Goal: Task Accomplishment & Management: Complete application form

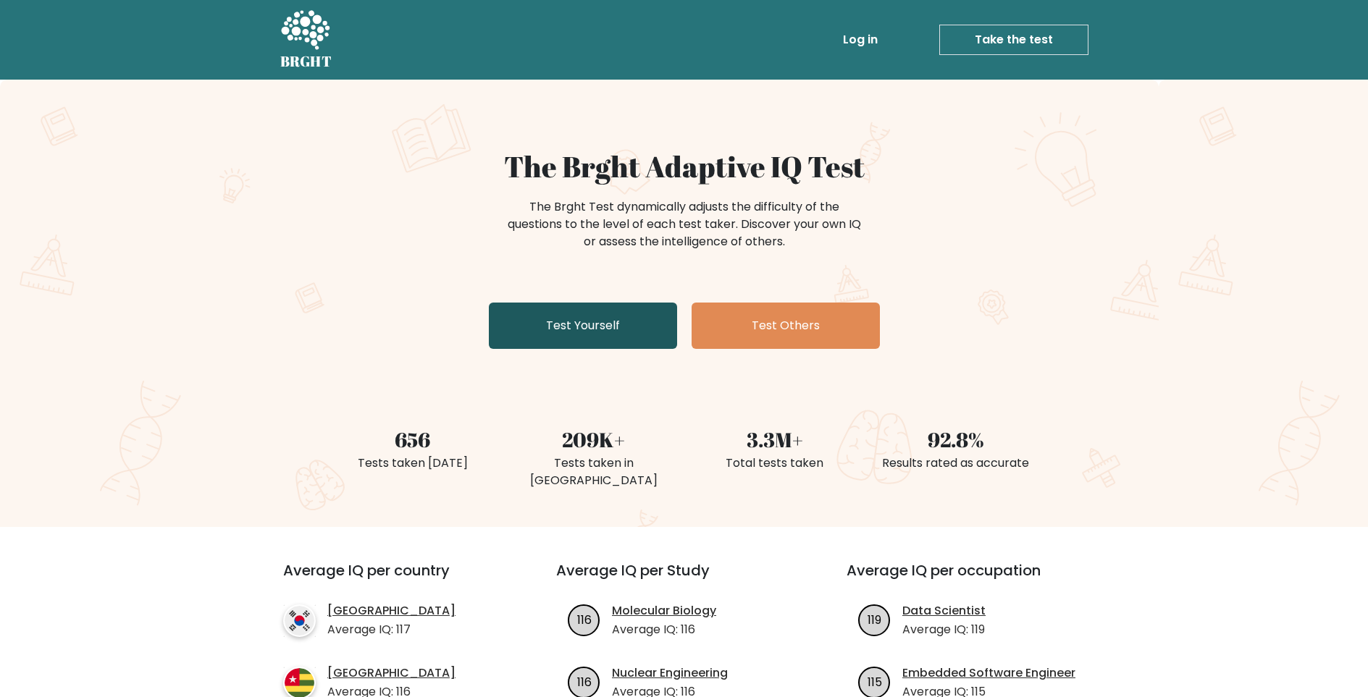
click at [588, 327] on link "Test Yourself" at bounding box center [583, 326] width 188 height 46
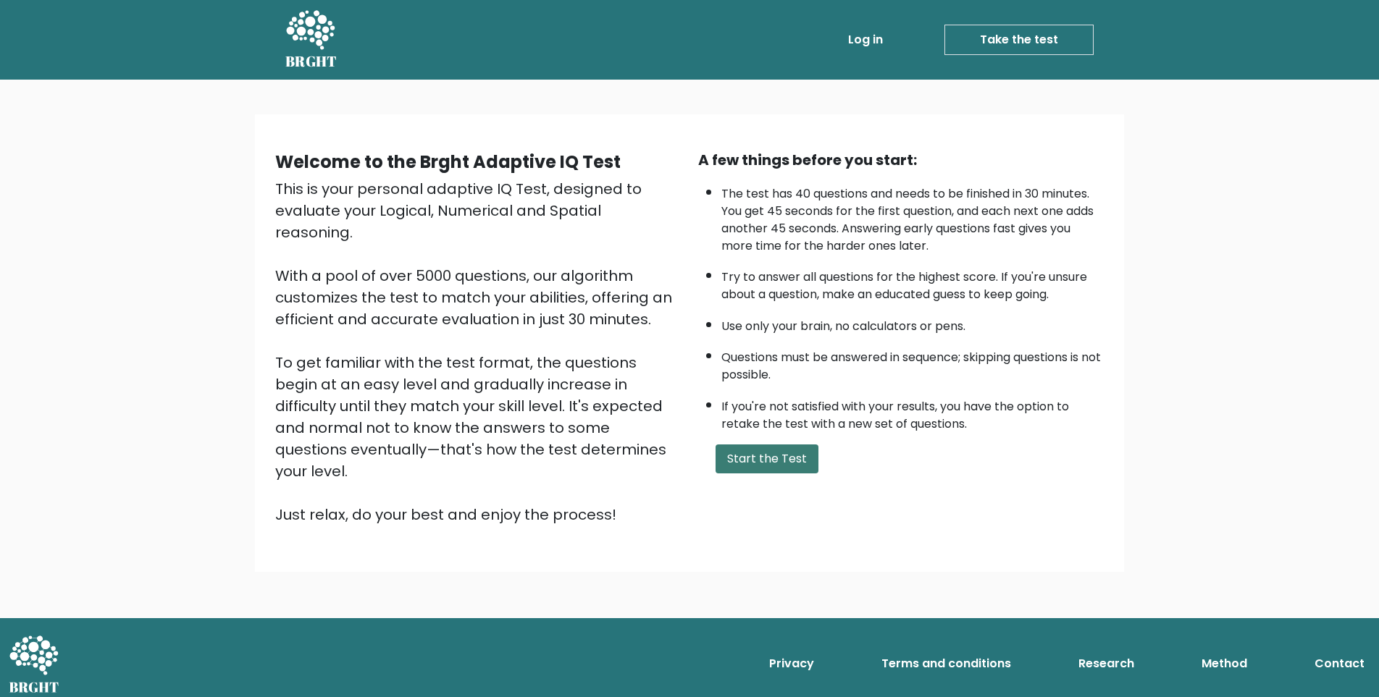
click at [772, 467] on button "Start the Test" at bounding box center [766, 459] width 103 height 29
click at [785, 461] on button "Start the Test" at bounding box center [766, 459] width 103 height 29
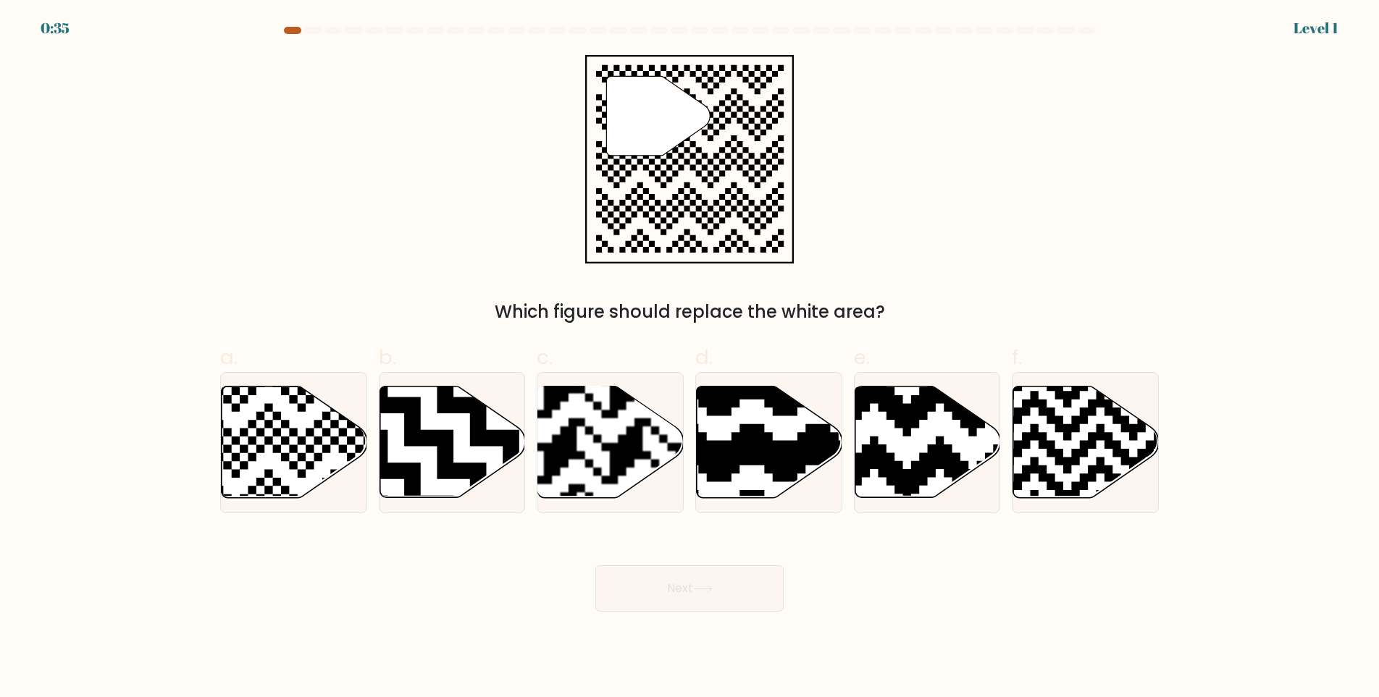
click at [292, 30] on div at bounding box center [292, 30] width 17 height 7
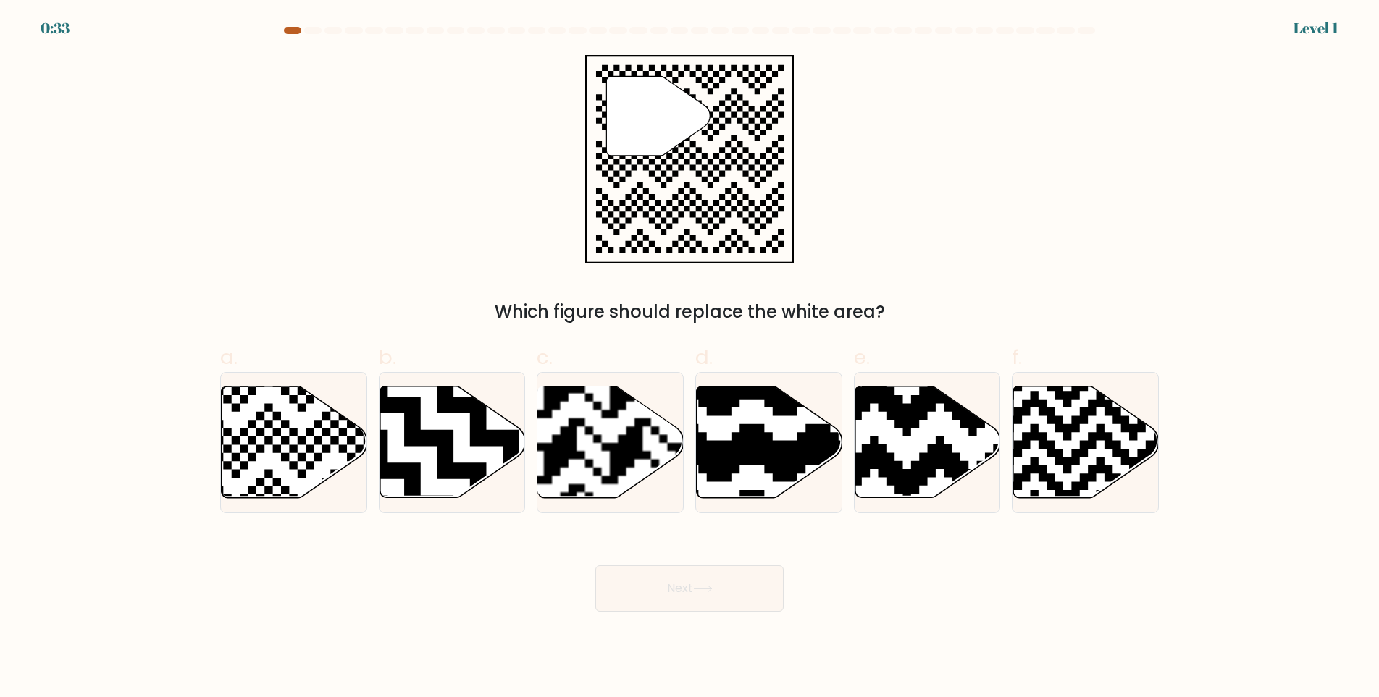
click at [292, 30] on div at bounding box center [292, 30] width 17 height 7
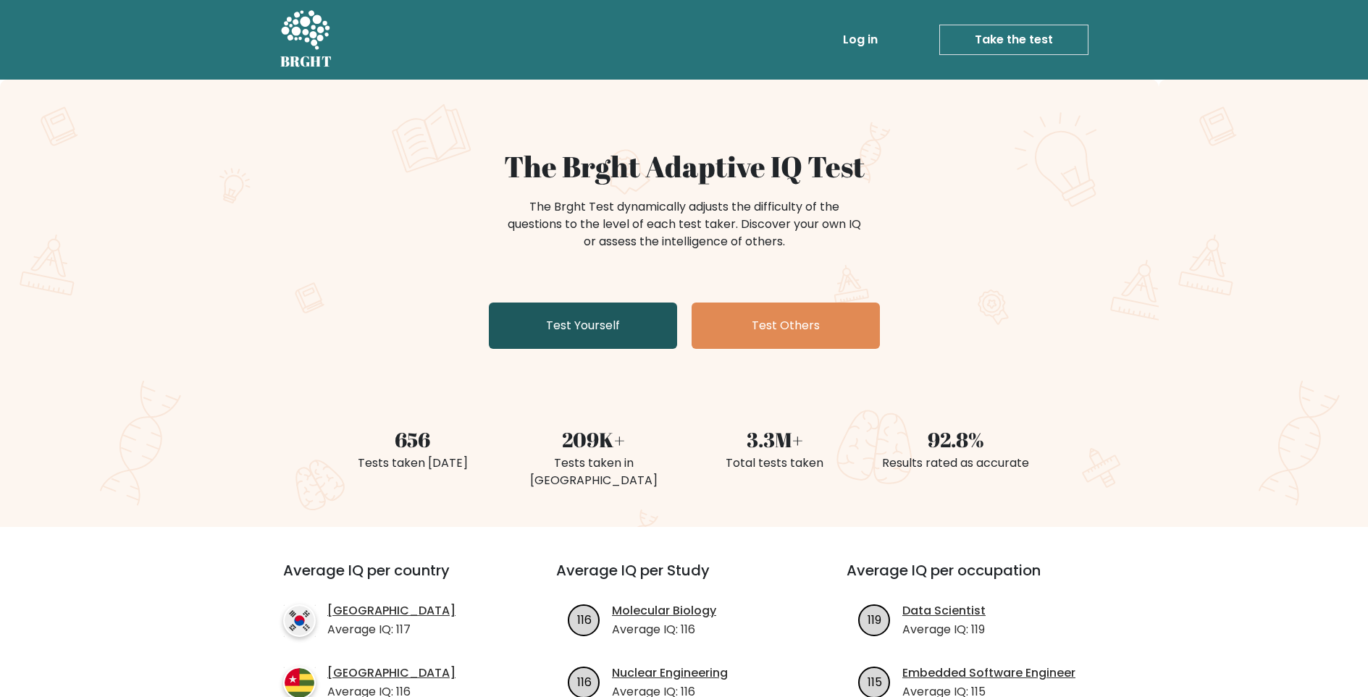
click at [586, 328] on link "Test Yourself" at bounding box center [583, 326] width 188 height 46
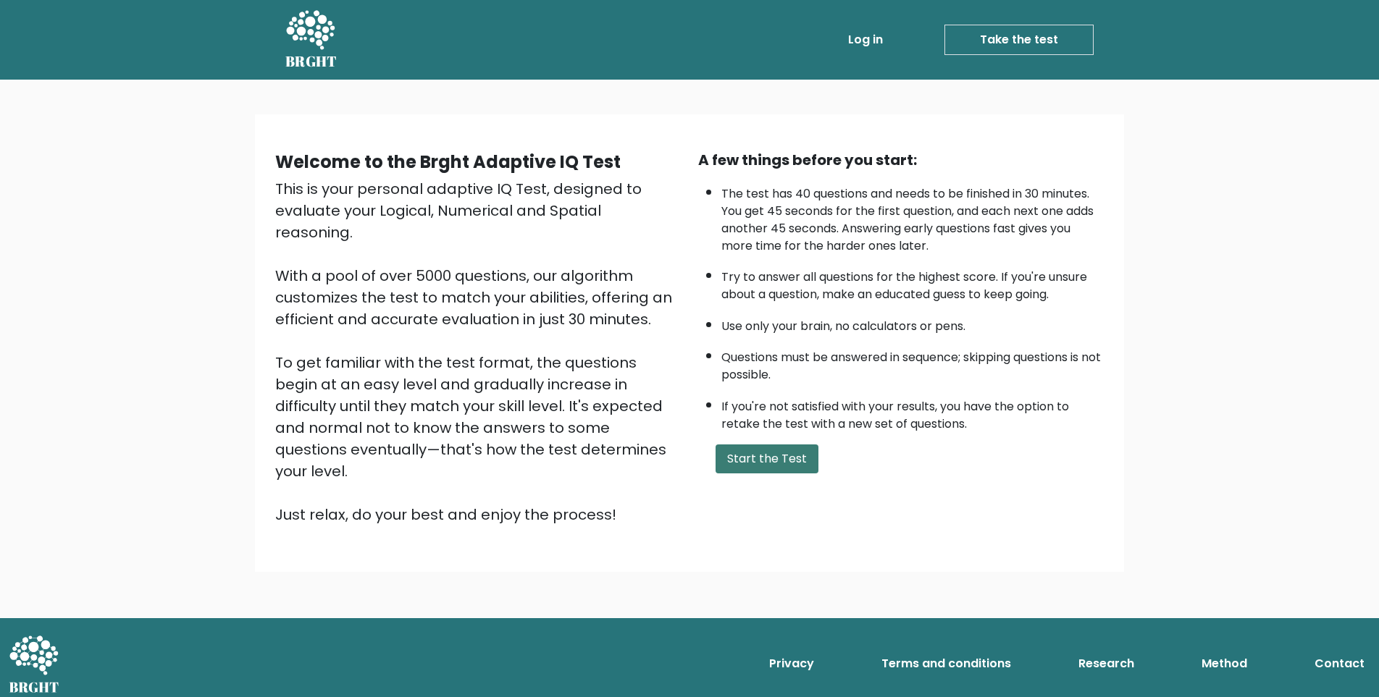
click at [796, 459] on button "Start the Test" at bounding box center [766, 459] width 103 height 29
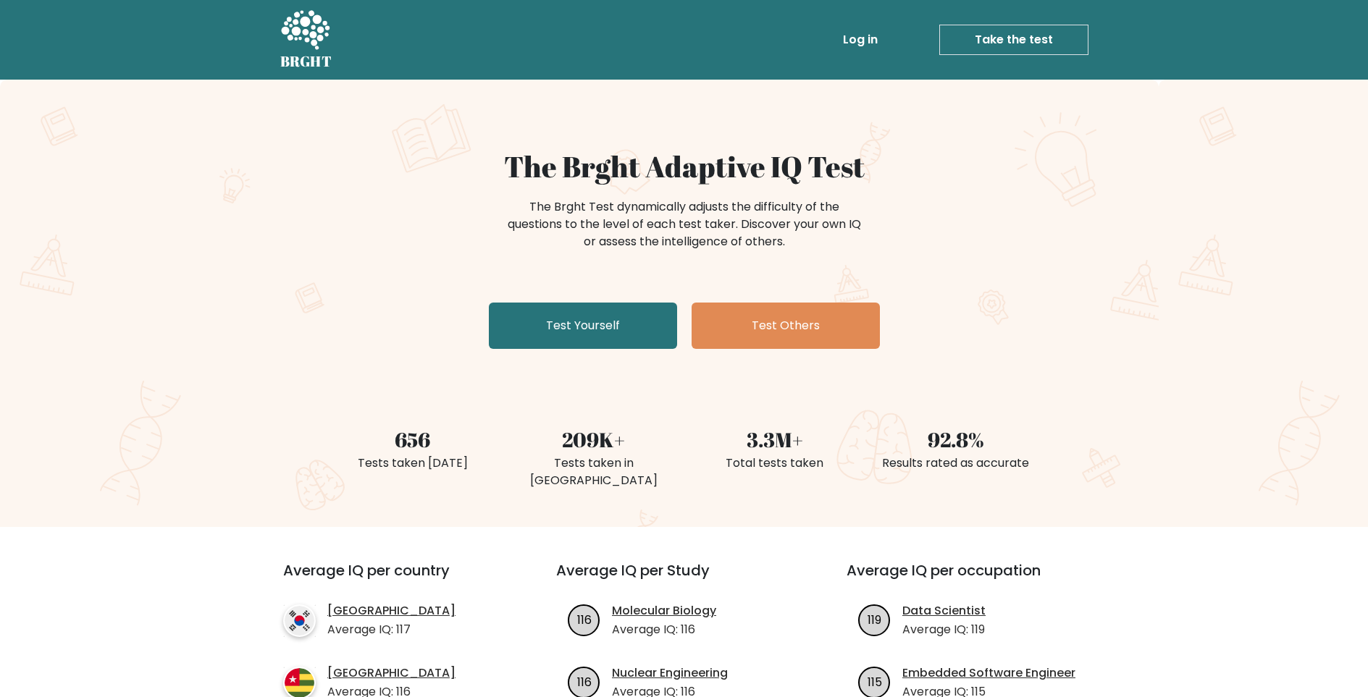
click at [1042, 30] on link "Take the test" at bounding box center [1013, 40] width 149 height 30
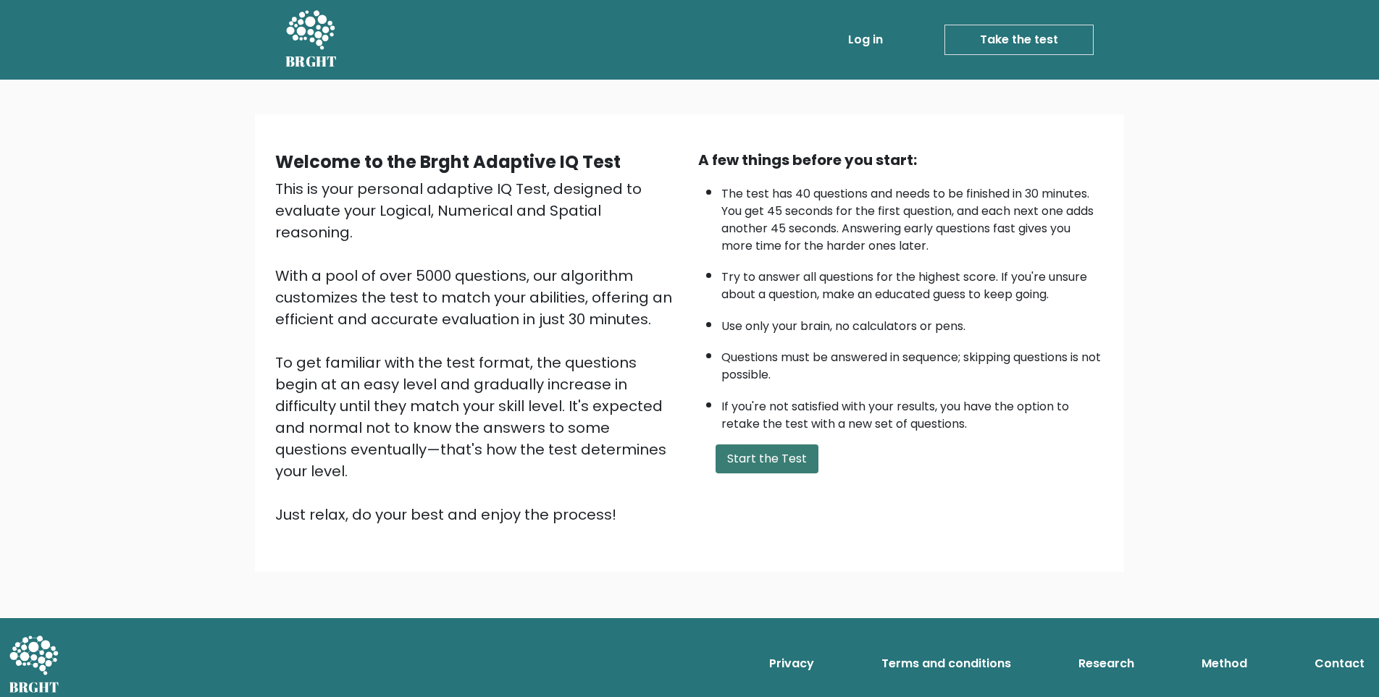
click at [767, 462] on button "Start the Test" at bounding box center [766, 459] width 103 height 29
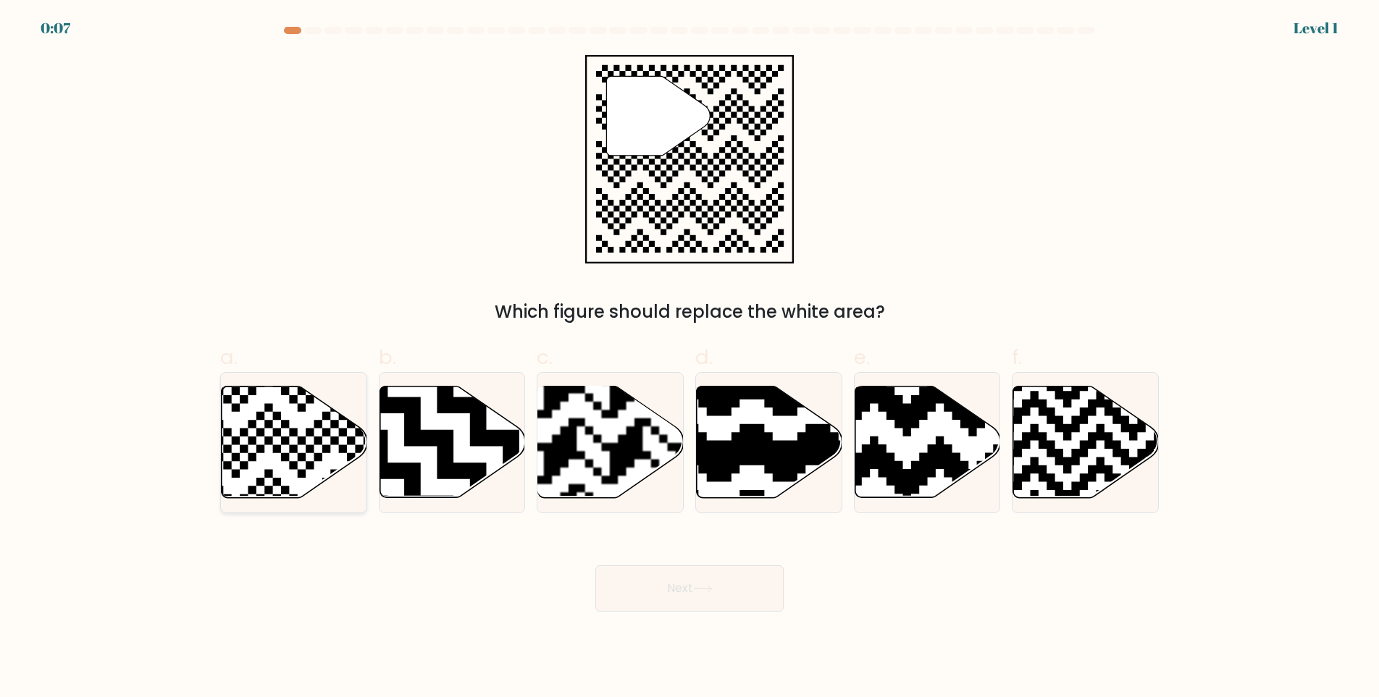
click at [273, 466] on icon at bounding box center [295, 443] width 146 height 112
click at [689, 358] on input "a." at bounding box center [689, 353] width 1 height 9
radio input "true"
click at [713, 592] on icon at bounding box center [703, 589] width 20 height 8
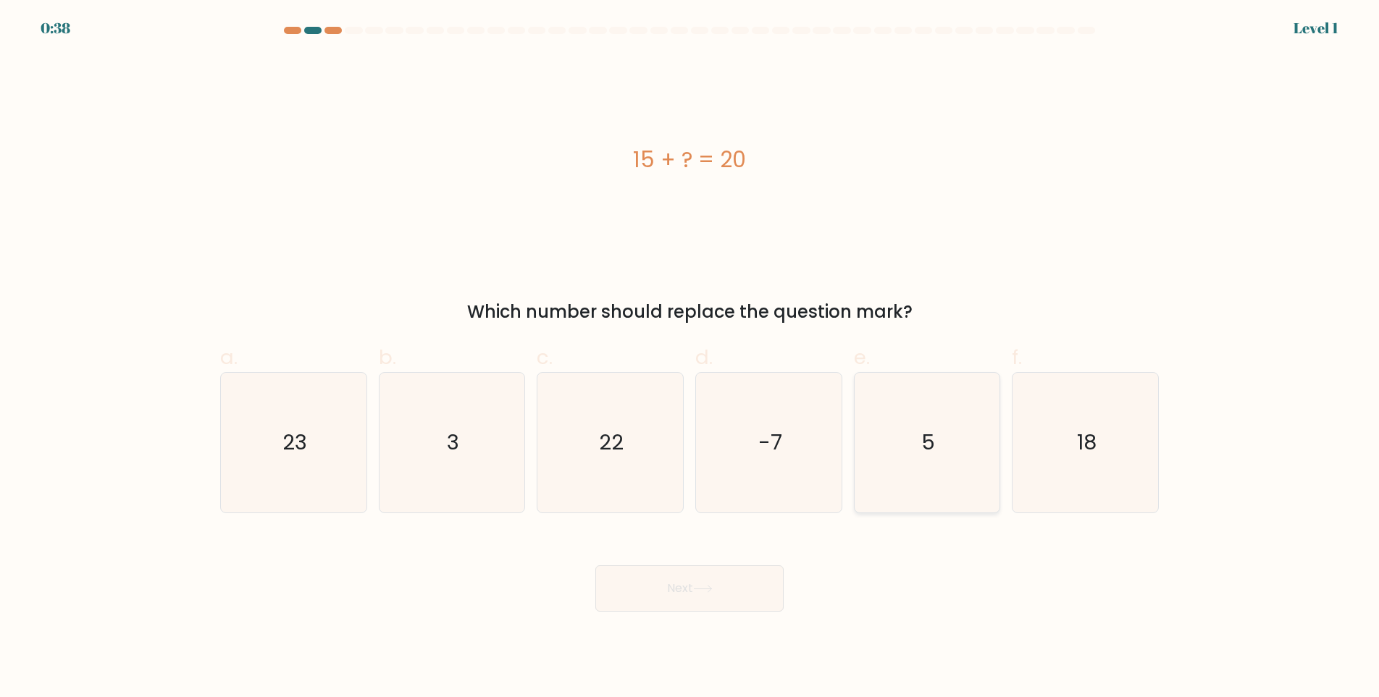
click at [936, 451] on icon "5" at bounding box center [927, 443] width 140 height 140
click at [690, 358] on input "e. 5" at bounding box center [689, 353] width 1 height 9
radio input "true"
click at [722, 588] on button "Next" at bounding box center [689, 589] width 188 height 46
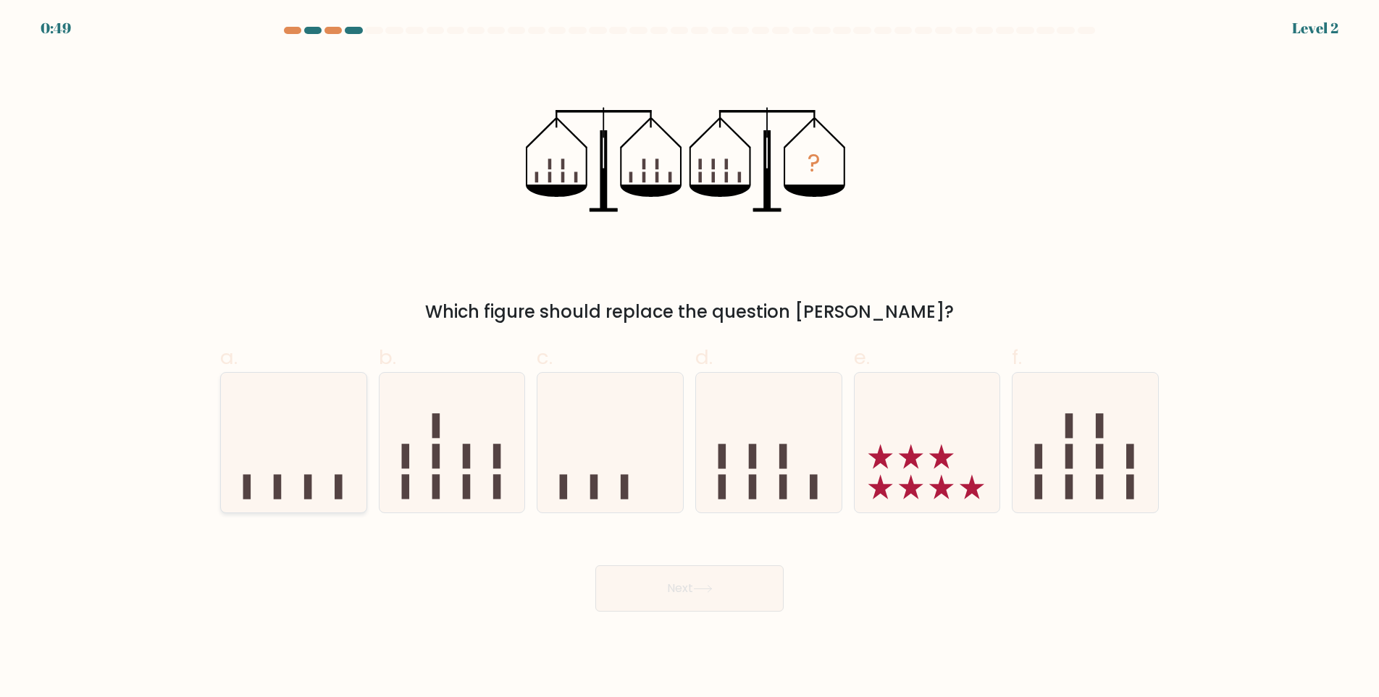
click at [309, 468] on icon at bounding box center [294, 443] width 146 height 120
click at [689, 358] on input "a." at bounding box center [689, 353] width 1 height 9
radio input "true"
click at [666, 603] on button "Next" at bounding box center [689, 589] width 188 height 46
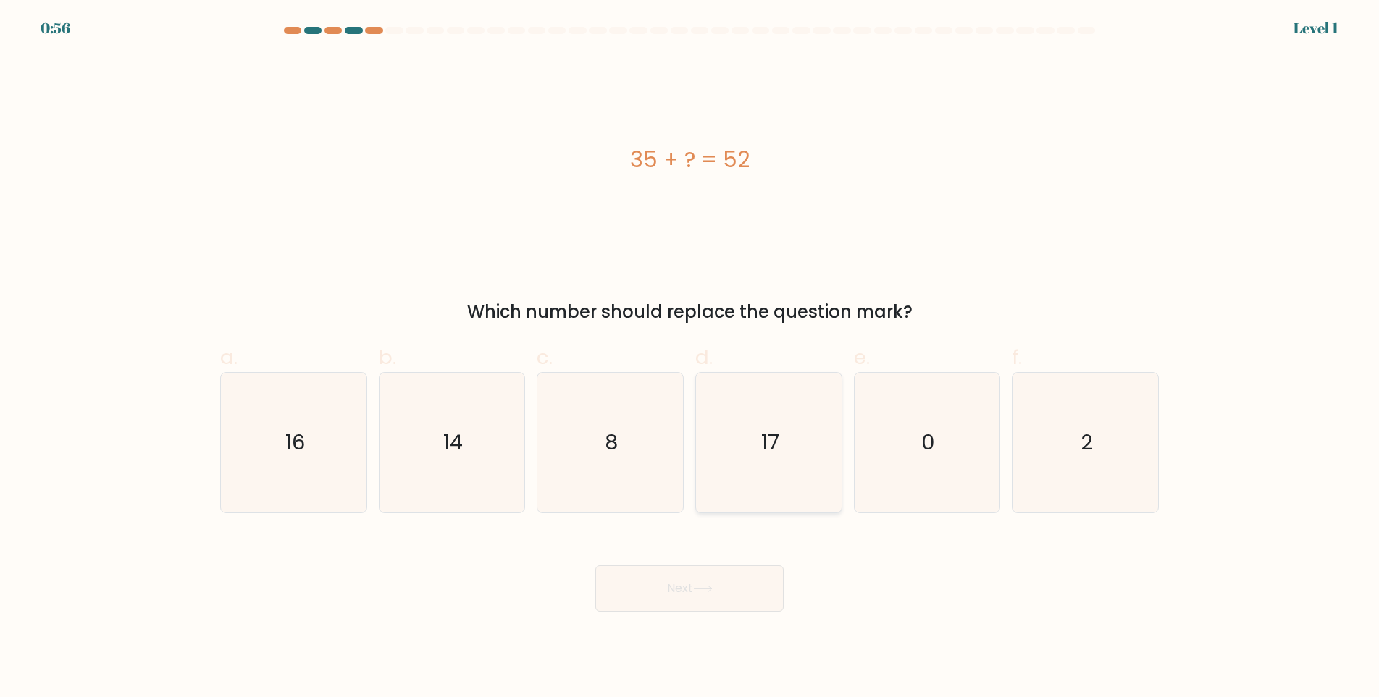
click at [804, 487] on icon "17" at bounding box center [769, 443] width 140 height 140
click at [690, 358] on input "d. 17" at bounding box center [689, 353] width 1 height 9
radio input "true"
click at [714, 584] on button "Next" at bounding box center [689, 589] width 188 height 46
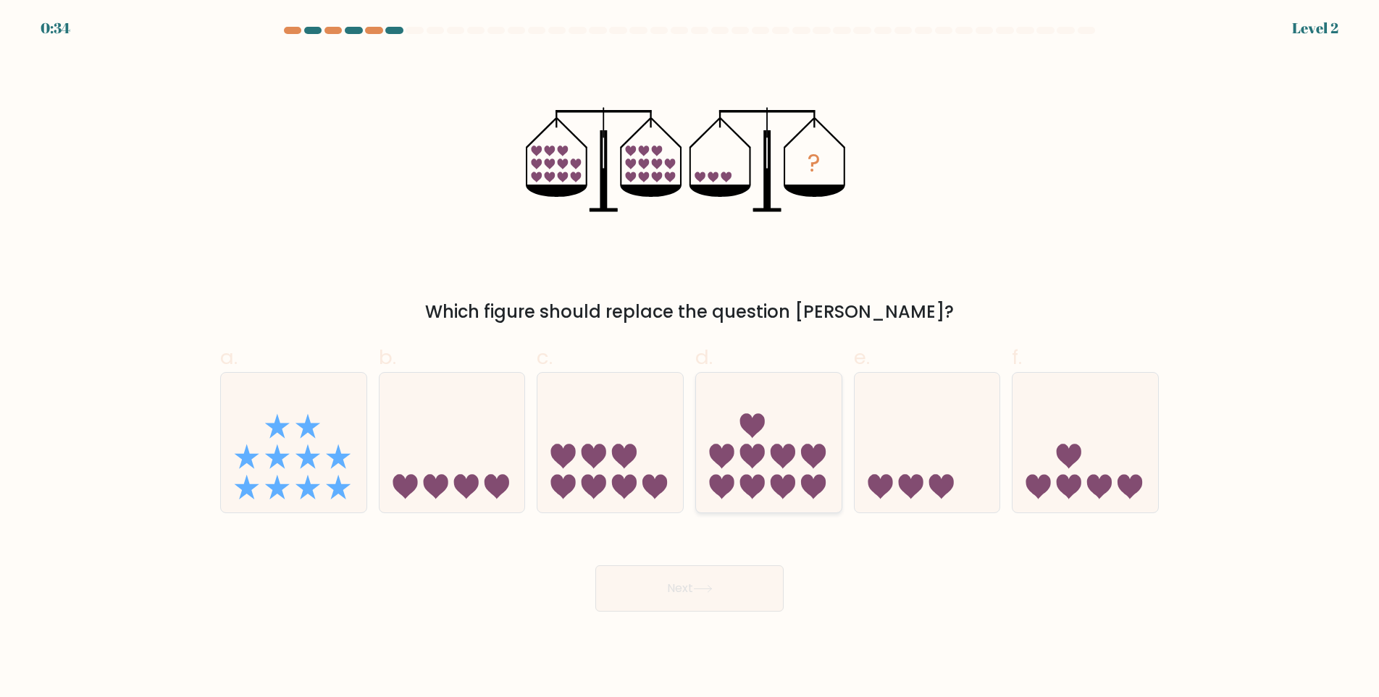
click at [753, 475] on icon at bounding box center [769, 443] width 146 height 120
click at [690, 358] on input "d." at bounding box center [689, 353] width 1 height 9
radio input "true"
click at [700, 591] on icon at bounding box center [703, 589] width 20 height 8
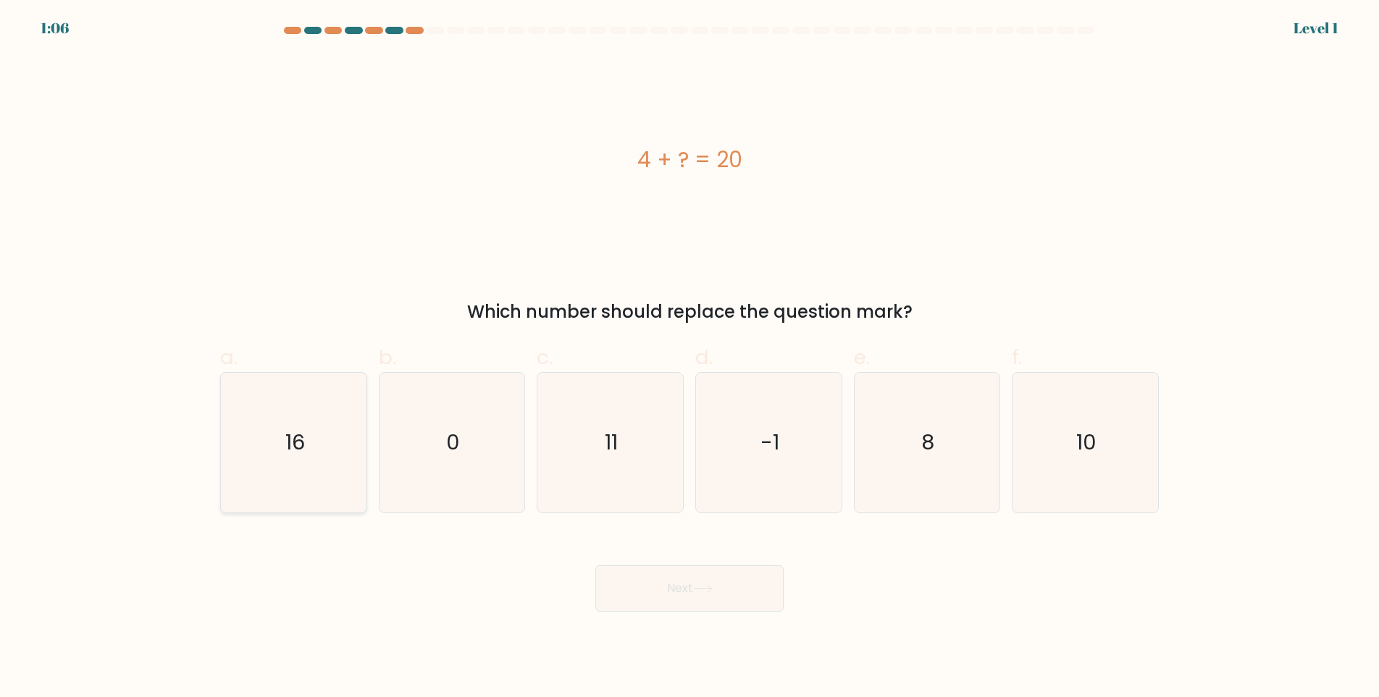
click at [286, 446] on text "16" at bounding box center [295, 443] width 20 height 29
click at [689, 358] on input "a. 16" at bounding box center [689, 353] width 1 height 9
radio input "true"
click at [709, 590] on icon at bounding box center [703, 589] width 20 height 8
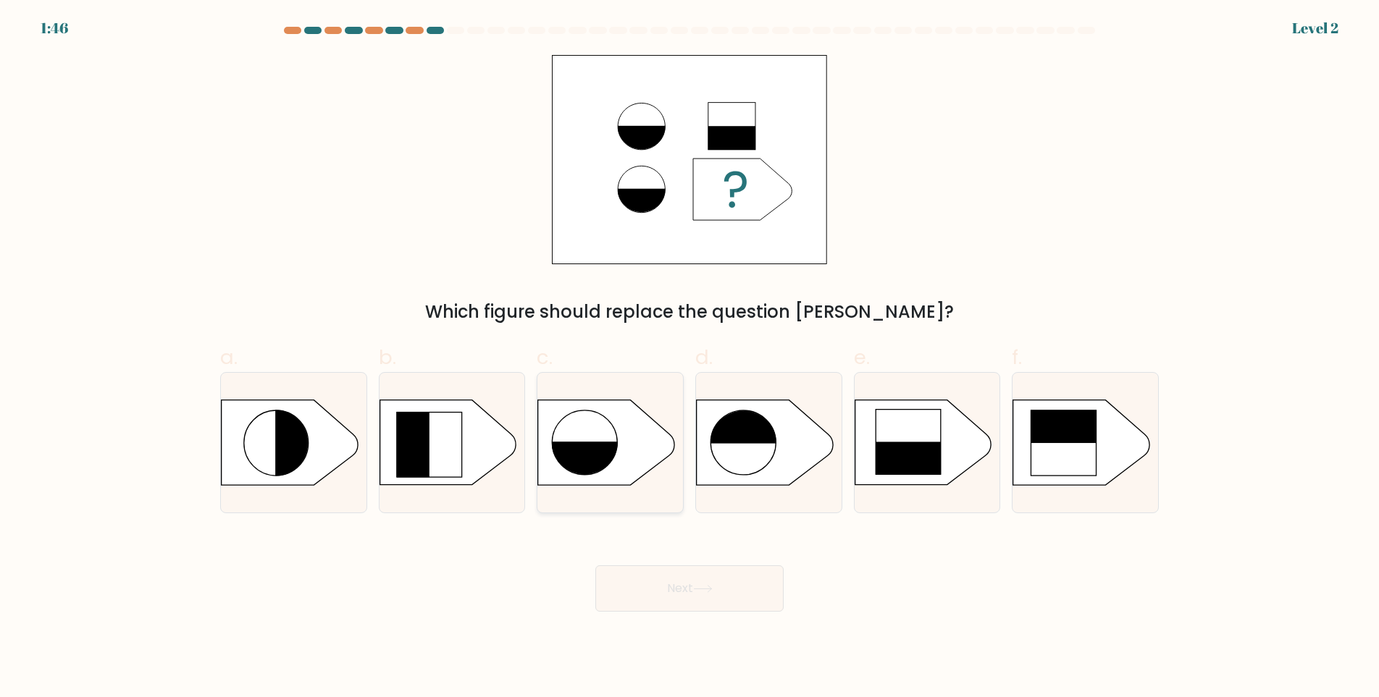
click at [587, 448] on rect at bounding box center [589, 478] width 75 height 73
click at [689, 358] on input "c." at bounding box center [689, 353] width 1 height 9
radio input "true"
click at [678, 588] on button "Next" at bounding box center [689, 589] width 188 height 46
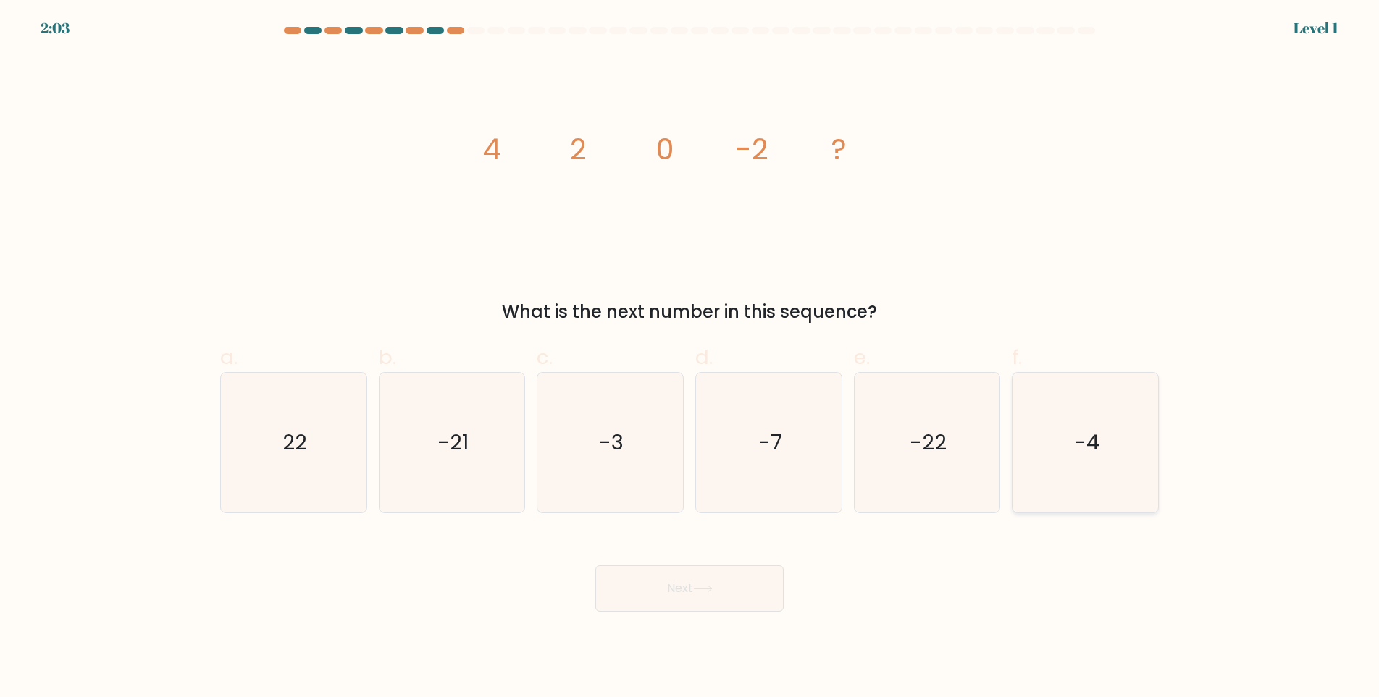
click at [1112, 453] on icon "-4" at bounding box center [1085, 443] width 140 height 140
click at [690, 358] on input "f. -4" at bounding box center [689, 353] width 1 height 9
radio input "true"
click at [723, 592] on button "Next" at bounding box center [689, 589] width 188 height 46
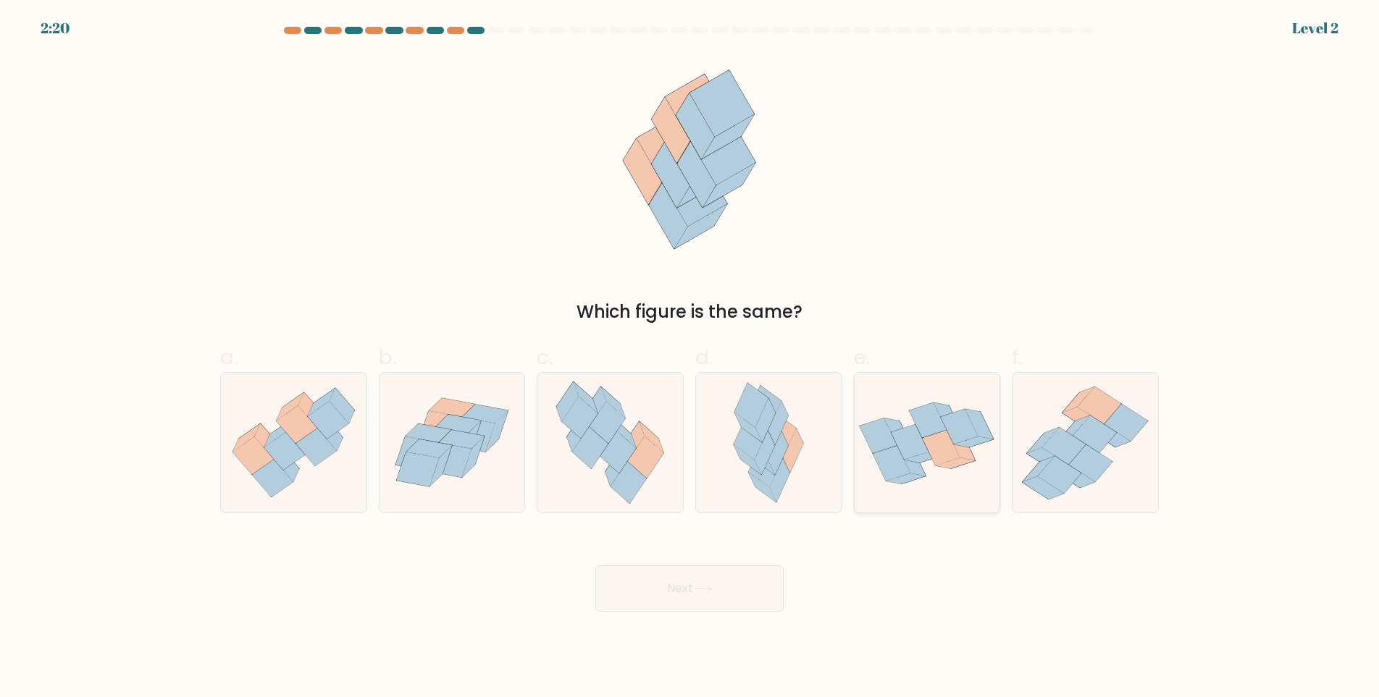
click at [946, 447] on icon at bounding box center [942, 447] width 38 height 35
click at [690, 358] on input "e." at bounding box center [689, 353] width 1 height 9
radio input "true"
click at [728, 600] on button "Next" at bounding box center [689, 589] width 188 height 46
